Goal: Task Accomplishment & Management: Manage account settings

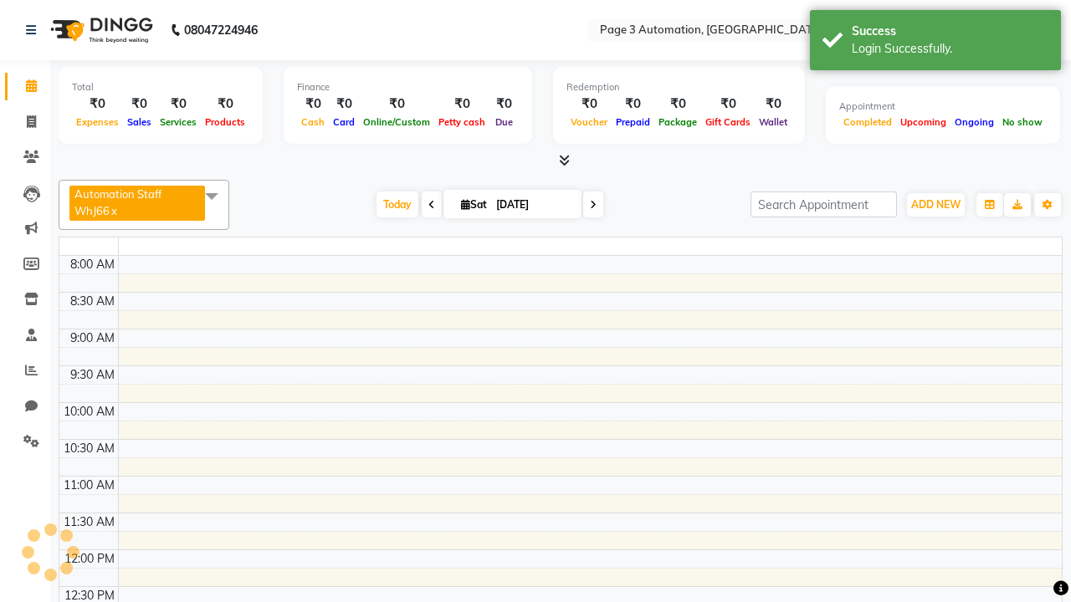
select select "en"
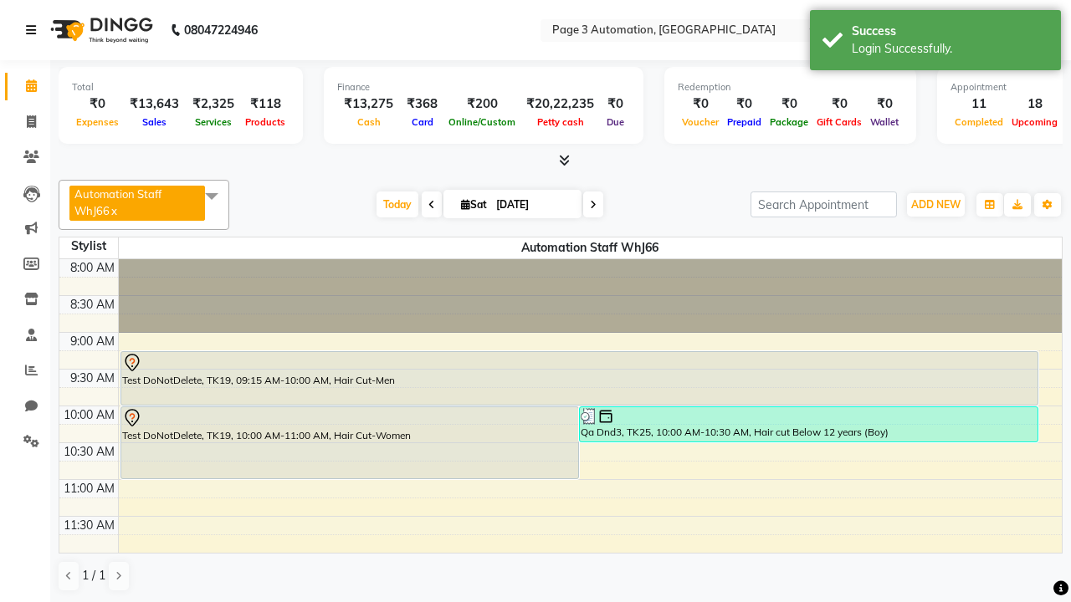
click at [34, 30] on icon at bounding box center [31, 30] width 10 height 12
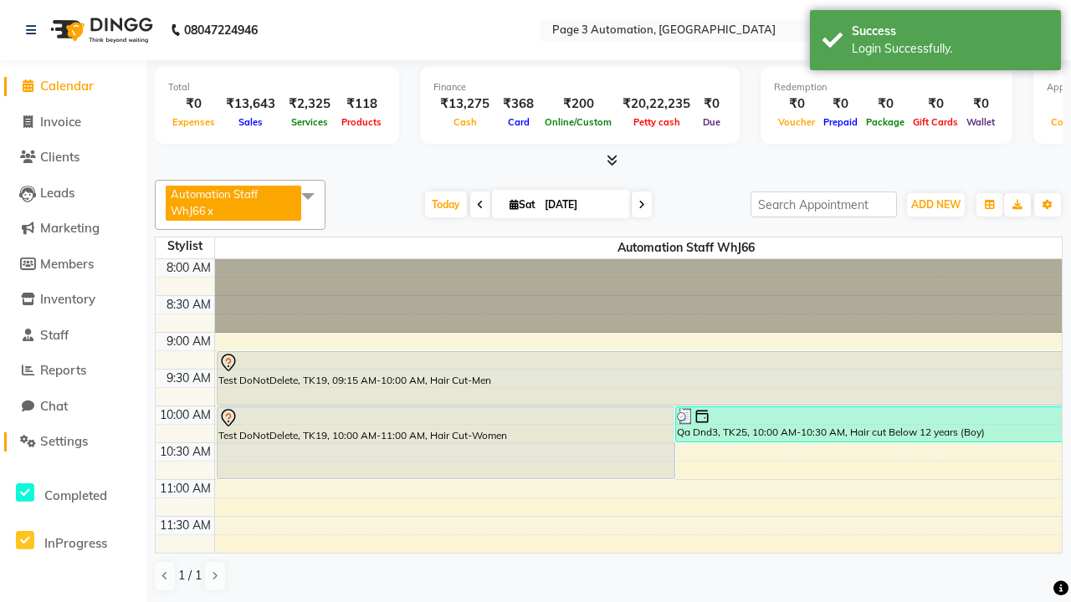
click at [73, 442] on span "Settings" at bounding box center [64, 441] width 48 height 16
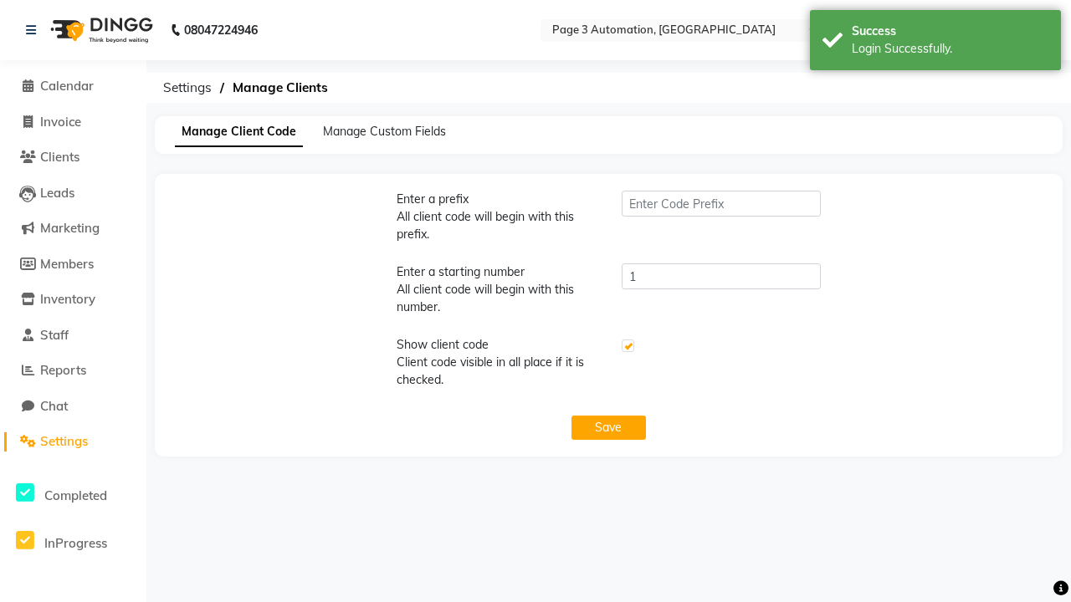
type input "PWA"
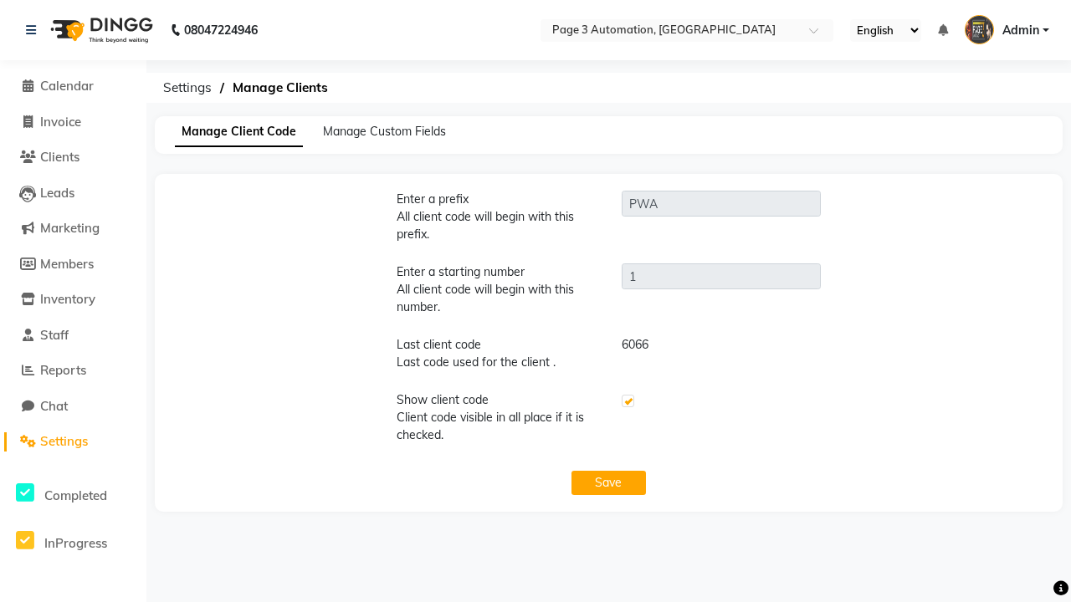
click at [627, 401] on label at bounding box center [627, 401] width 13 height 13
click at [627, 401] on input "checkbox" at bounding box center [626, 401] width 11 height 11
checkbox input "false"
click at [608, 483] on button "Save" at bounding box center [608, 483] width 75 height 24
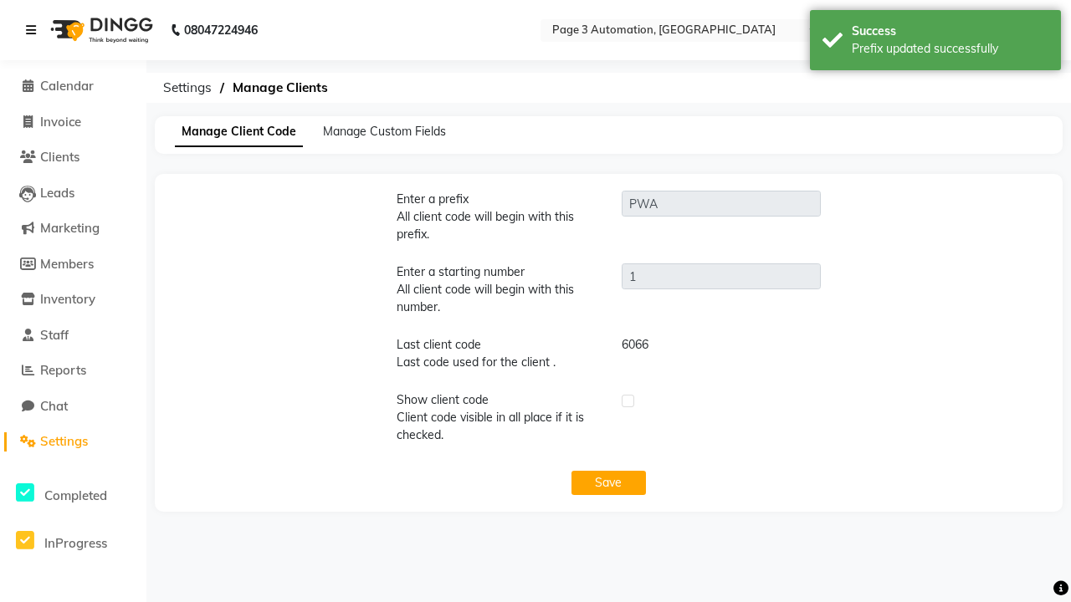
click at [935, 43] on div "Prefix updated successfully" at bounding box center [950, 49] width 197 height 18
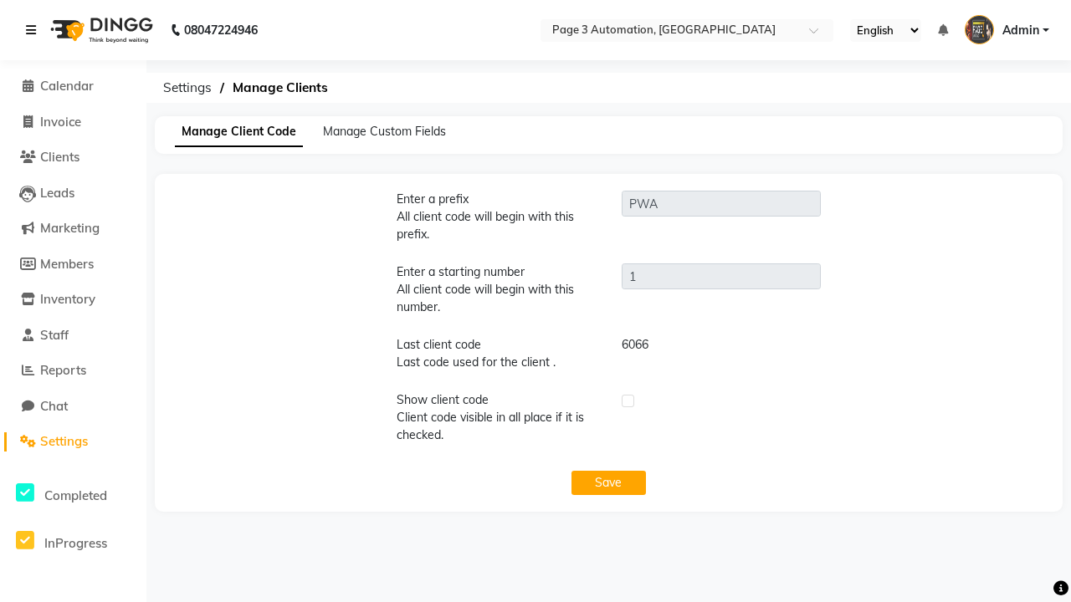
click at [34, 30] on icon at bounding box center [31, 30] width 10 height 12
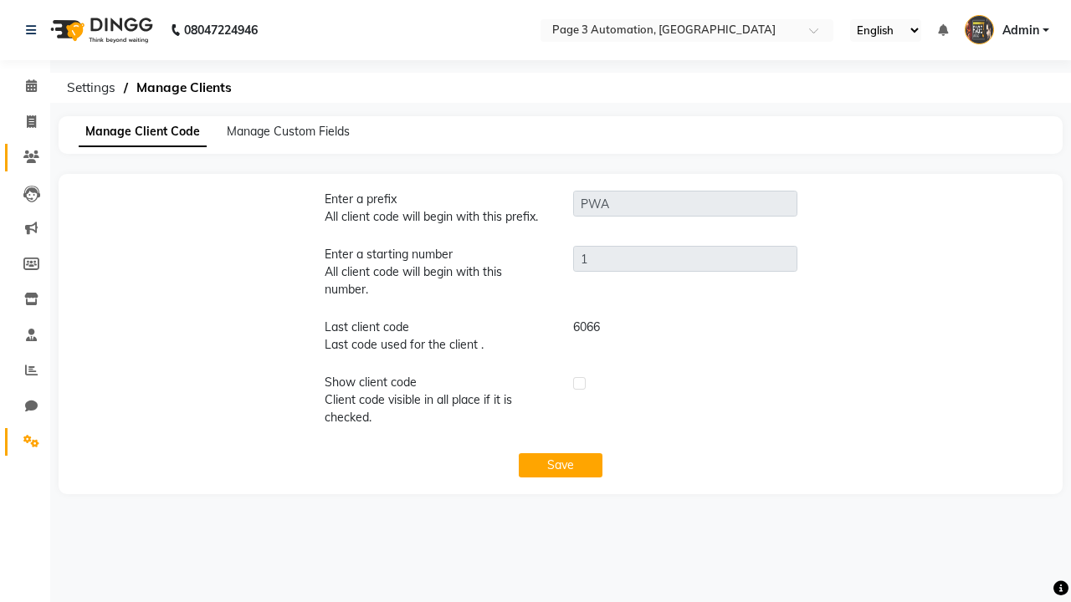
click at [25, 157] on icon at bounding box center [31, 157] width 16 height 13
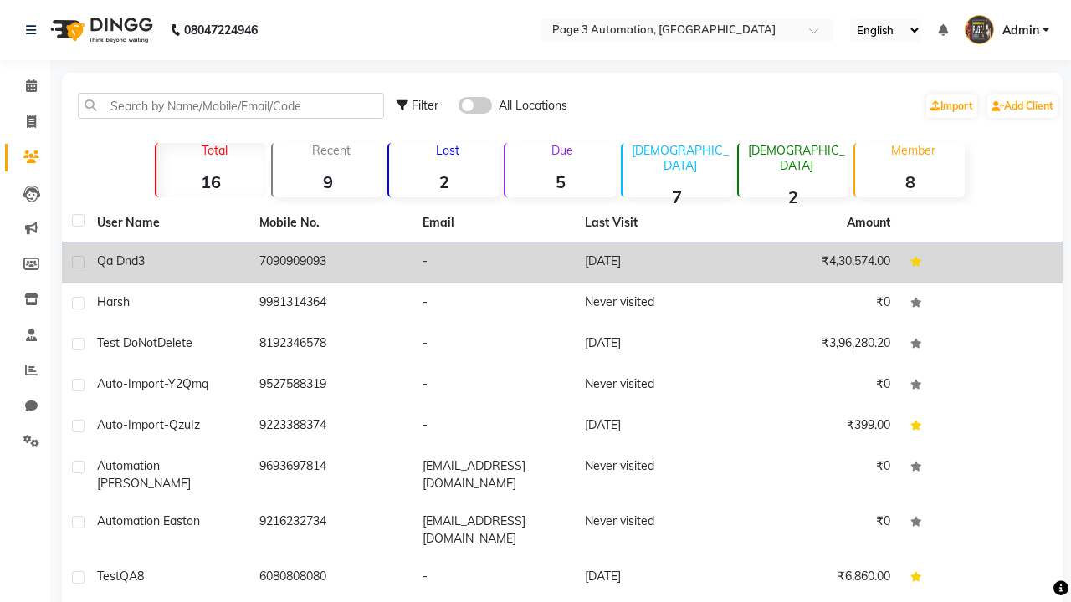
click at [562, 263] on td "-" at bounding box center [493, 263] width 162 height 41
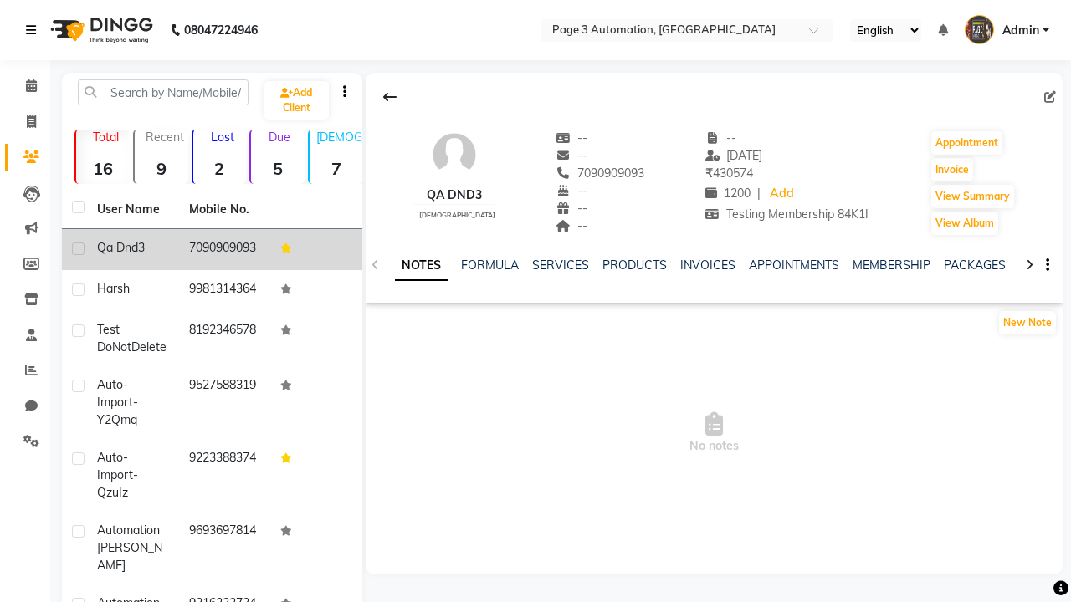
click at [34, 30] on icon at bounding box center [31, 30] width 10 height 12
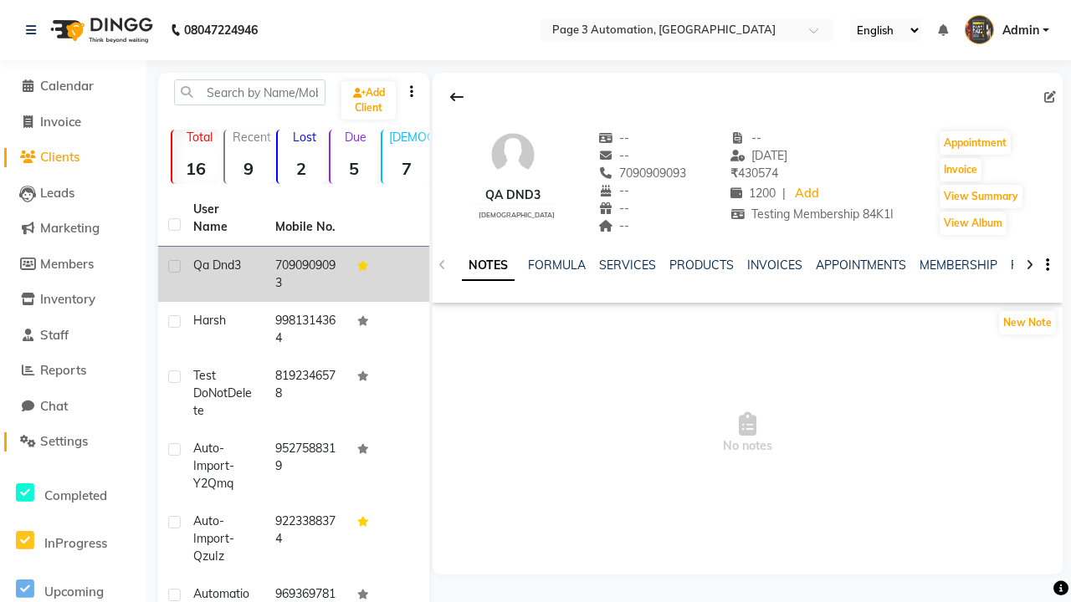
click at [73, 442] on span "Settings" at bounding box center [64, 441] width 48 height 16
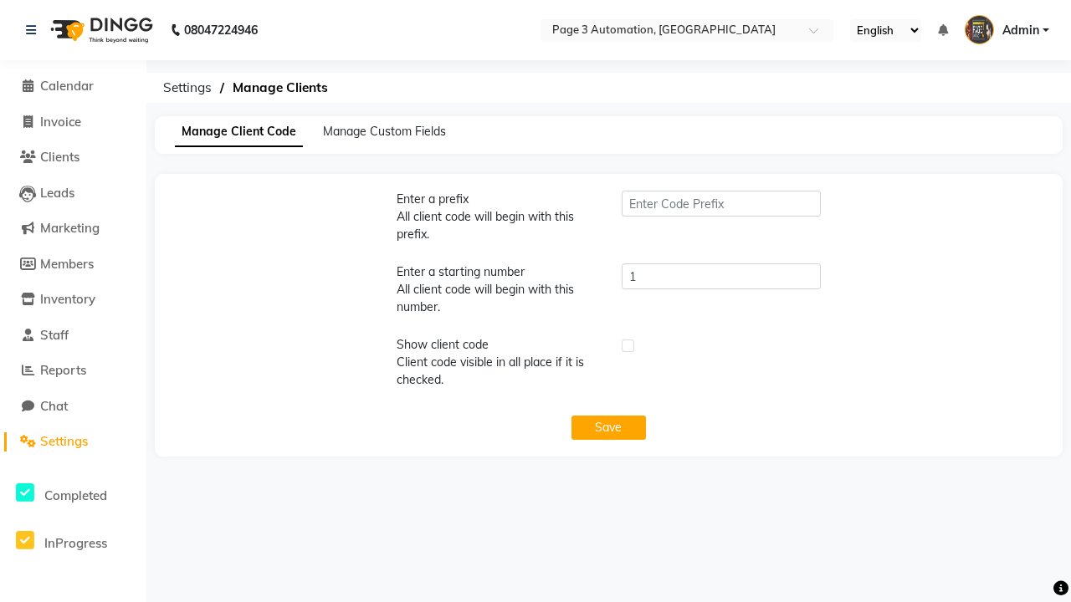
type input "PWA"
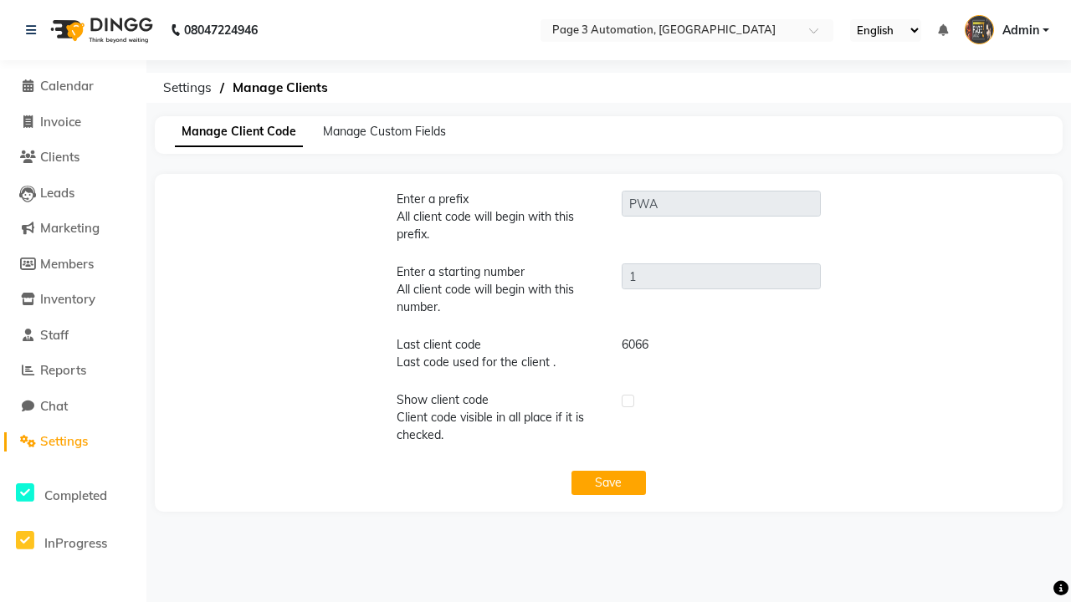
click at [627, 401] on label at bounding box center [627, 401] width 13 height 13
click at [627, 401] on input "checkbox" at bounding box center [626, 401] width 11 height 11
checkbox input "true"
click at [608, 483] on button "Save" at bounding box center [608, 483] width 75 height 24
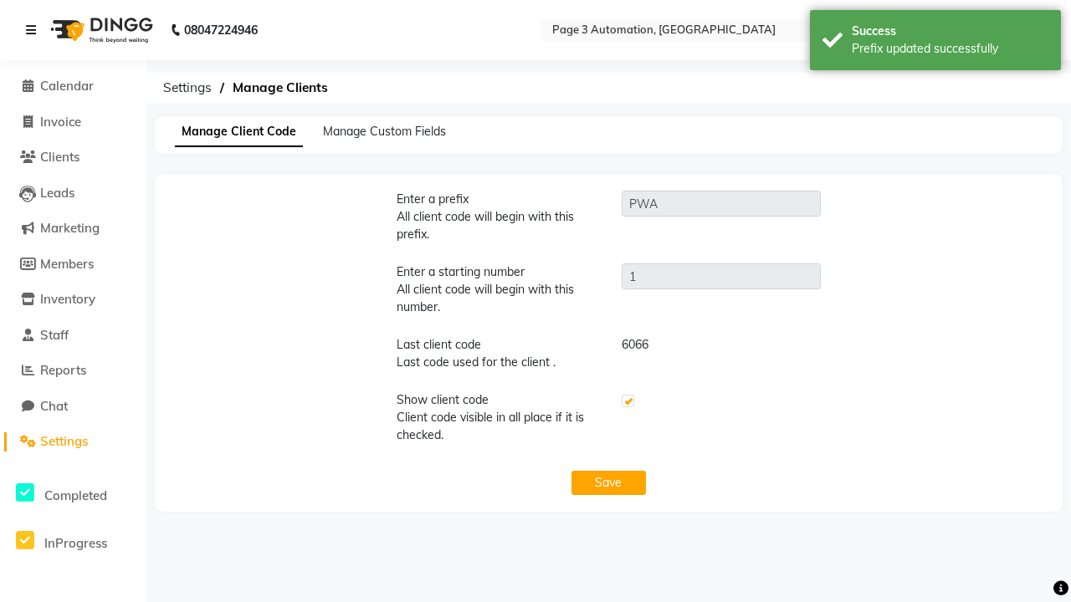
click at [935, 43] on div "Prefix updated successfully" at bounding box center [950, 49] width 197 height 18
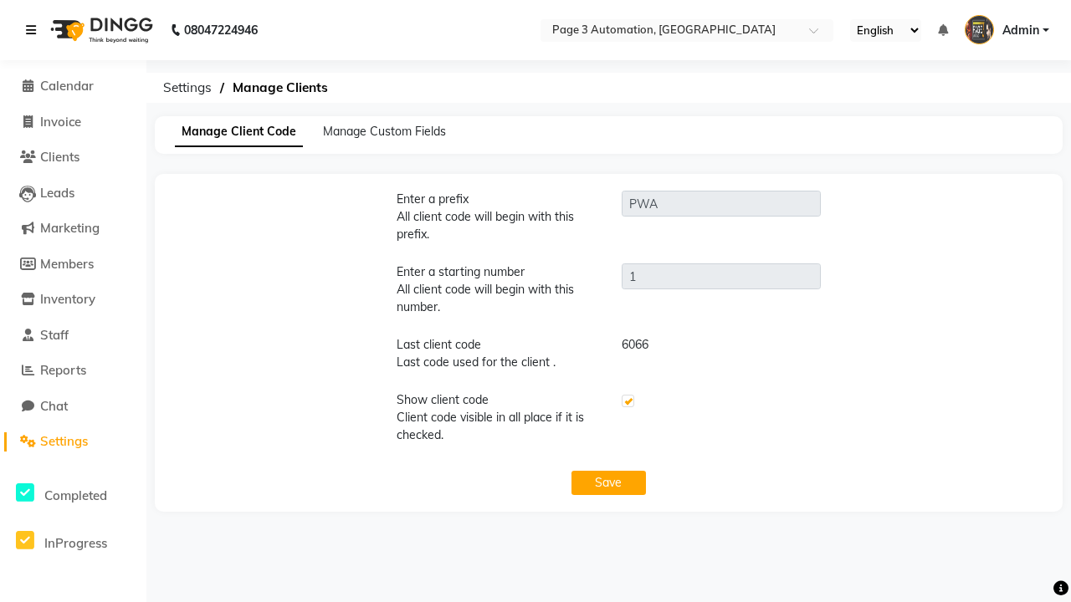
click at [34, 30] on icon at bounding box center [31, 30] width 10 height 12
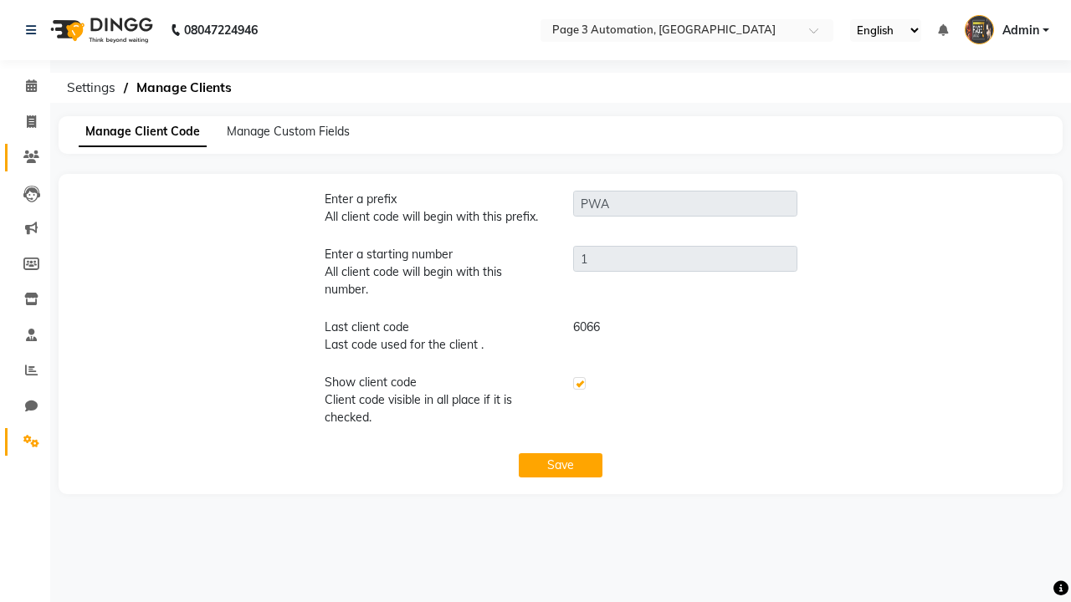
click at [25, 157] on icon at bounding box center [31, 157] width 16 height 13
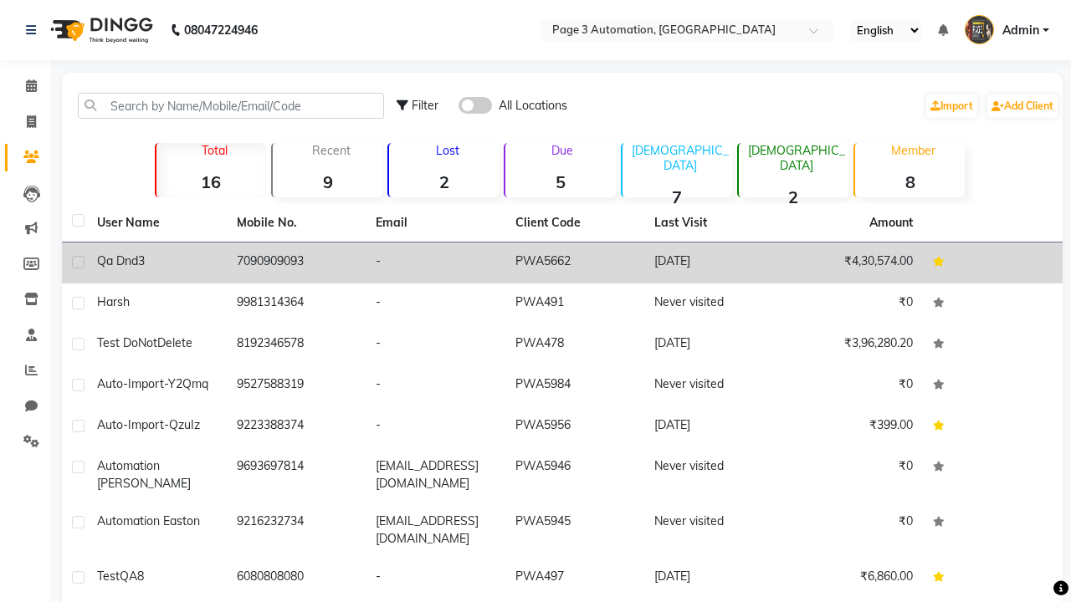
click at [562, 263] on td "PWA5662" at bounding box center [575, 263] width 140 height 41
